Goal: Transaction & Acquisition: Purchase product/service

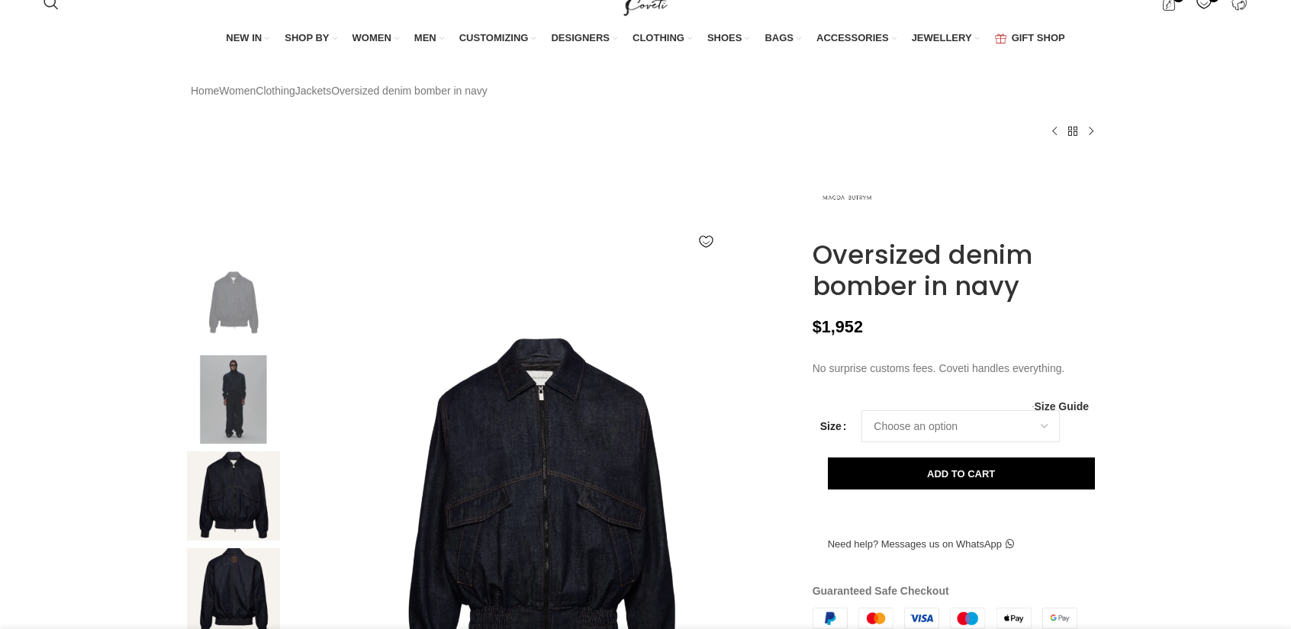
scroll to position [203, 0]
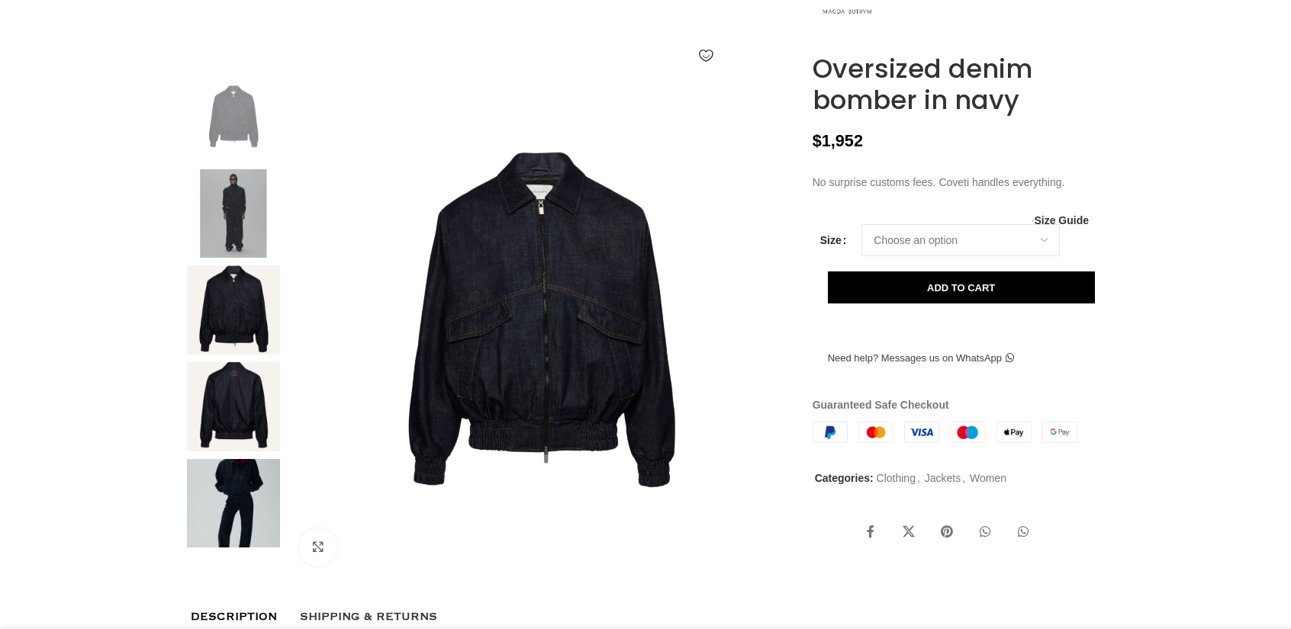
click at [254, 259] on img at bounding box center [233, 213] width 93 height 89
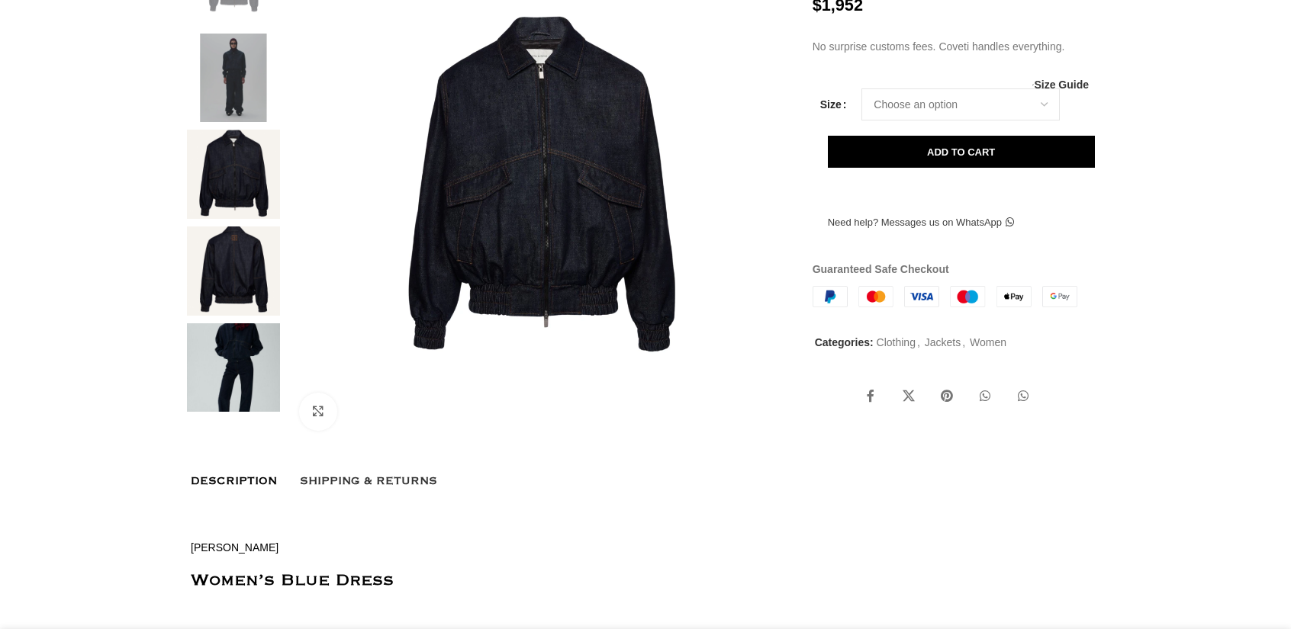
scroll to position [407, 0]
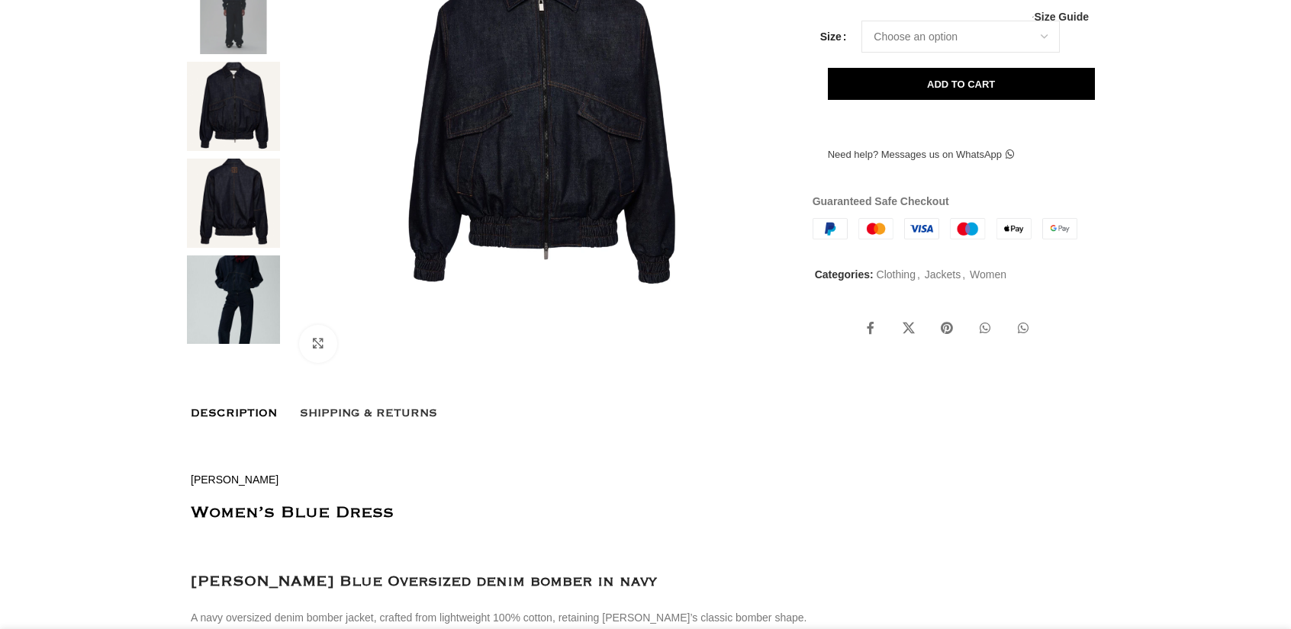
click at [238, 345] on img at bounding box center [233, 300] width 93 height 89
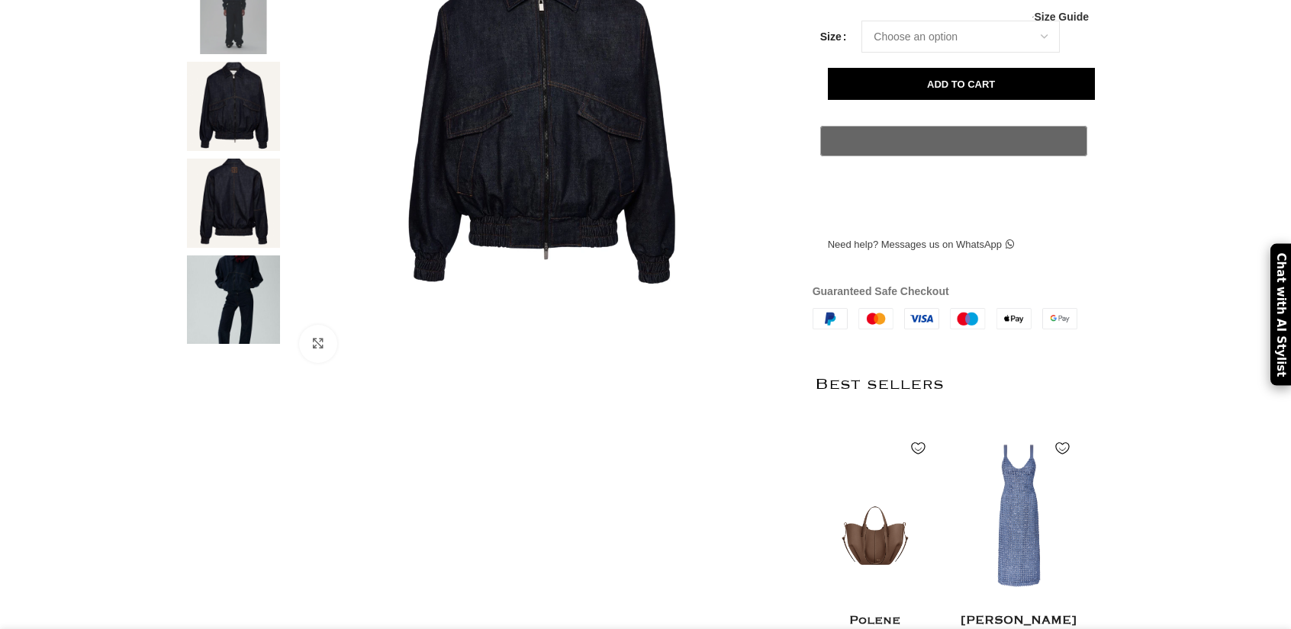
scroll to position [203, 0]
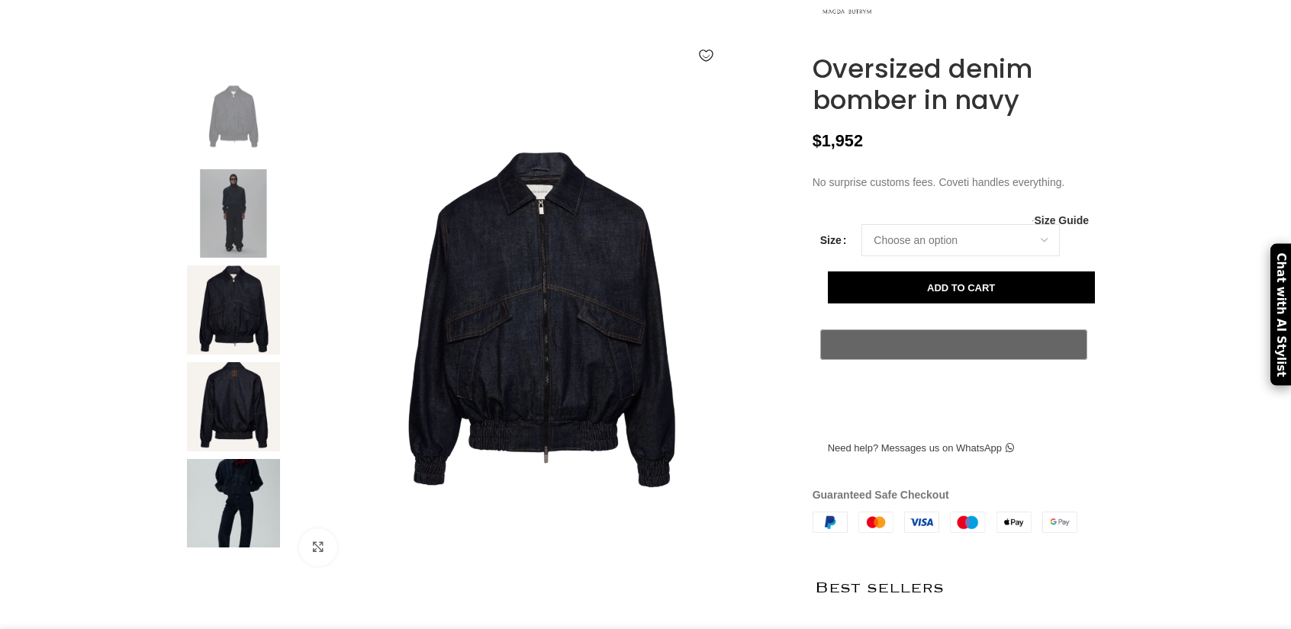
click at [235, 259] on img at bounding box center [233, 213] width 93 height 89
click at [236, 259] on img at bounding box center [233, 213] width 93 height 89
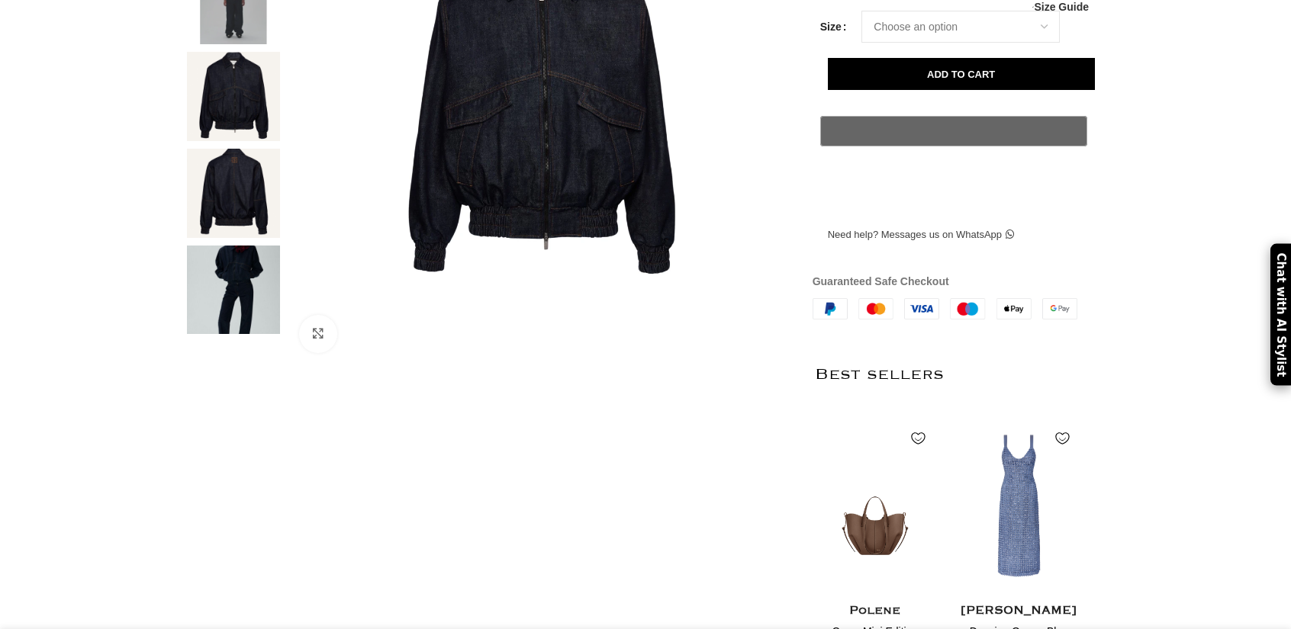
scroll to position [407, 0]
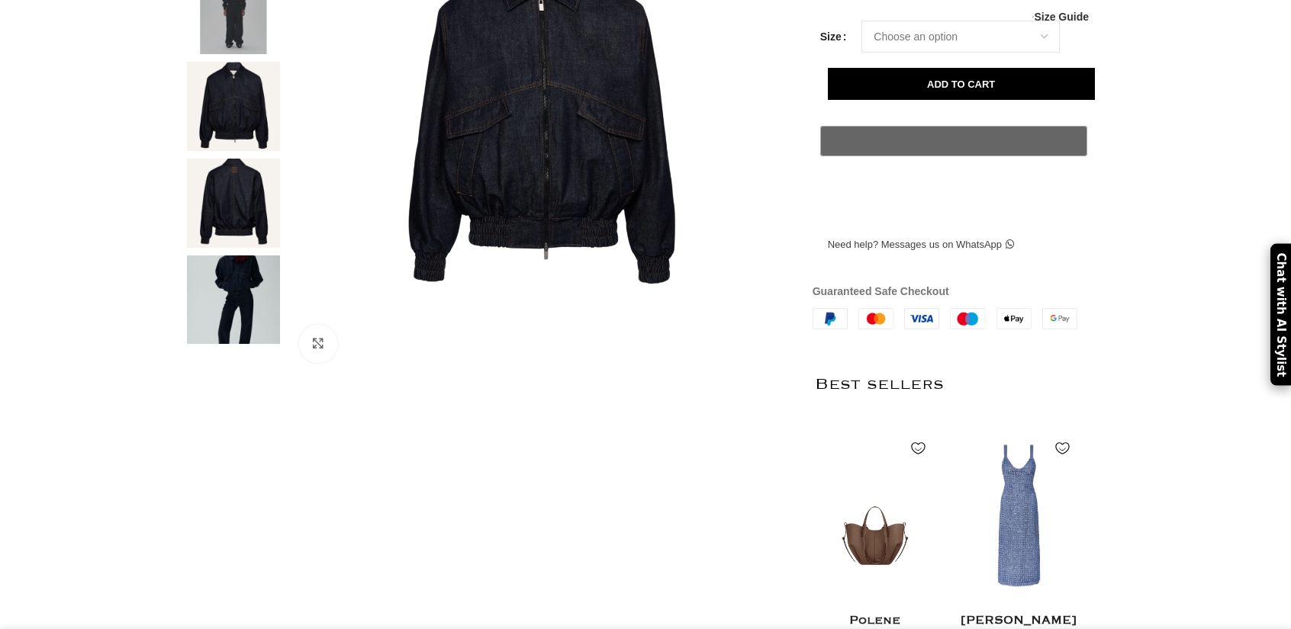
click at [223, 55] on img at bounding box center [233, 10] width 93 height 89
